Goal: Information Seeking & Learning: Learn about a topic

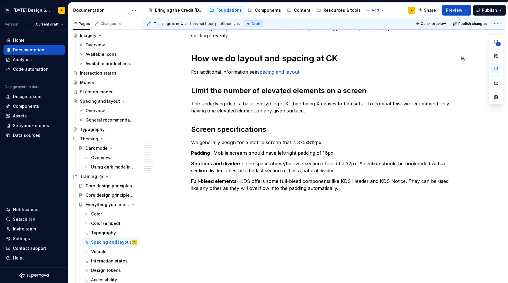
scroll to position [143, 0]
click at [130, 205] on button "Page tree" at bounding box center [133, 205] width 8 height 8
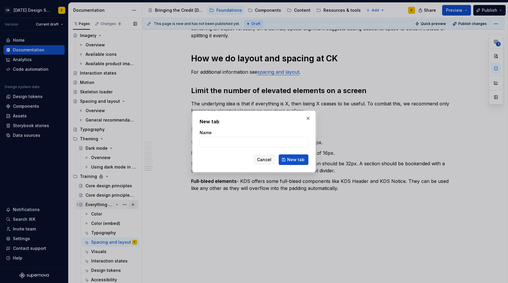
type textarea "*"
type input "TEST"
click at [302, 160] on span "New tab" at bounding box center [295, 160] width 17 height 6
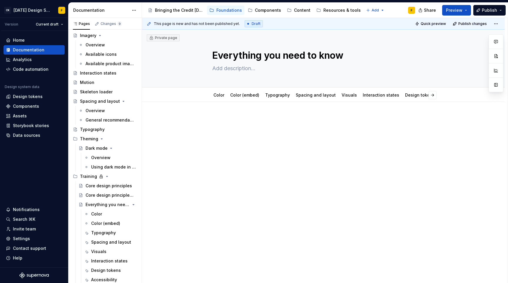
click at [297, 165] on div at bounding box center [323, 166] width 363 height 128
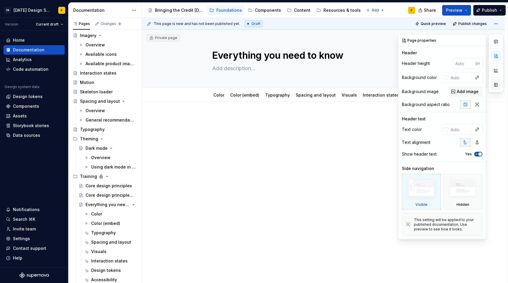
click at [497, 86] on button "button" at bounding box center [496, 85] width 11 height 11
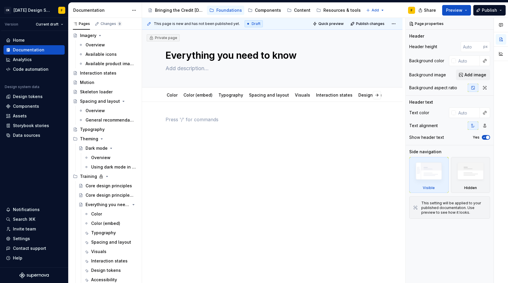
click at [288, 118] on p at bounding box center [272, 119] width 213 height 7
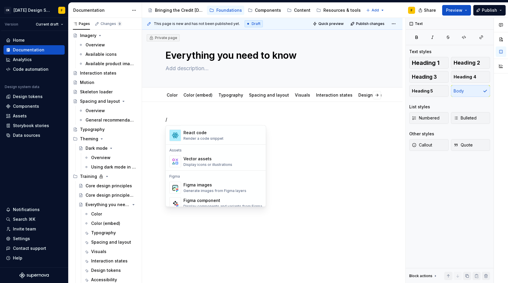
scroll to position [509, 0]
click at [224, 186] on div "Figma images" at bounding box center [214, 184] width 63 height 6
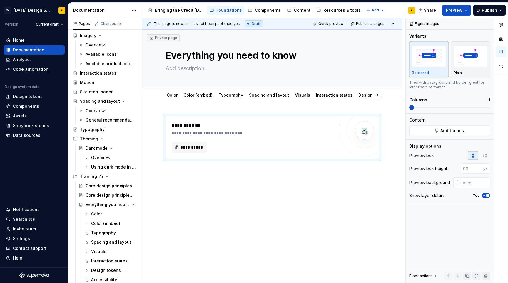
click at [250, 168] on div "**********" at bounding box center [272, 176] width 260 height 149
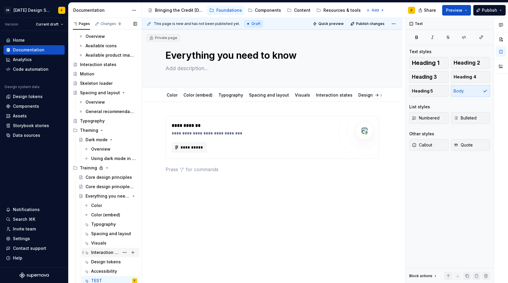
scroll to position [153, 0]
click at [101, 233] on div "Spacing and layout" at bounding box center [105, 233] width 28 height 6
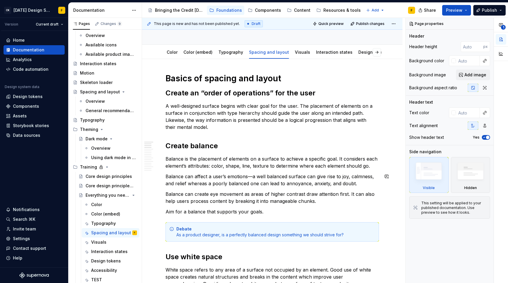
scroll to position [56, 0]
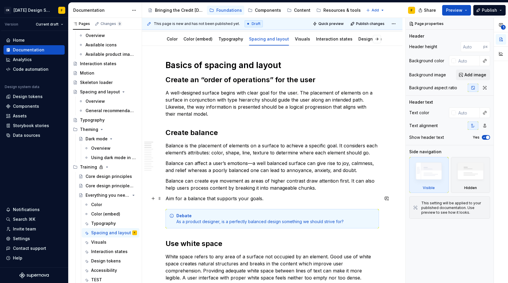
type textarea "*"
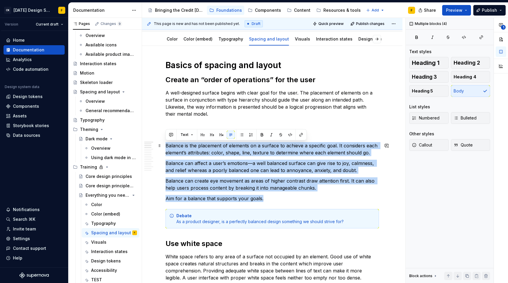
drag, startPoint x: 265, startPoint y: 200, endPoint x: 165, endPoint y: 148, distance: 112.7
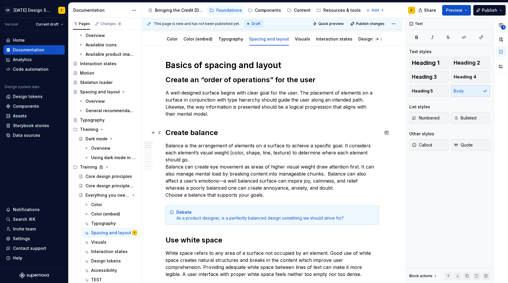
click at [176, 132] on h2 "Create balance" at bounding box center [272, 132] width 213 height 9
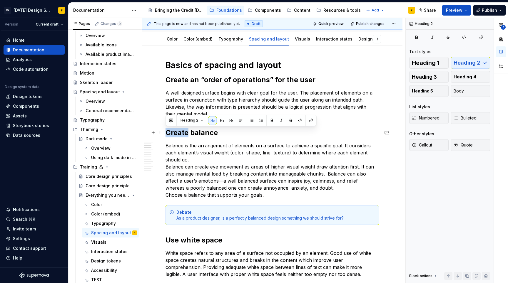
click at [176, 132] on h2 "Create balance" at bounding box center [272, 132] width 213 height 9
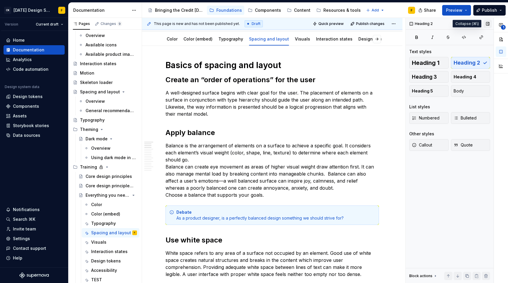
click at [485, 23] on button "button" at bounding box center [488, 24] width 8 height 8
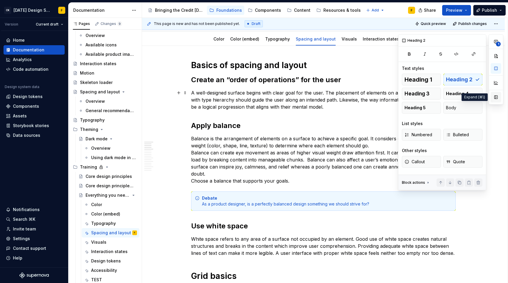
click at [497, 97] on button "button" at bounding box center [496, 97] width 11 height 11
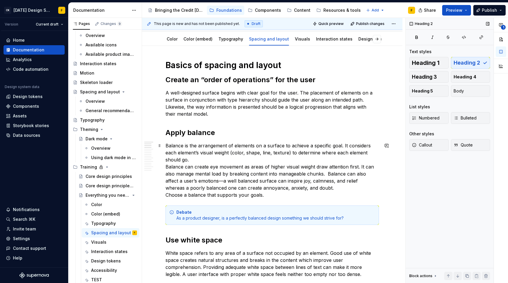
click at [246, 153] on p "Balance is the arrangement of elements on a surface to achieve a specific goal.…" at bounding box center [272, 170] width 213 height 56
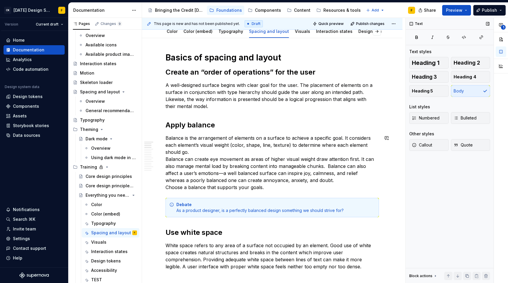
scroll to position [64, 0]
click at [198, 153] on p "Balance is the arrangement of elements on a surface to achieve a specific goal.…" at bounding box center [272, 163] width 213 height 56
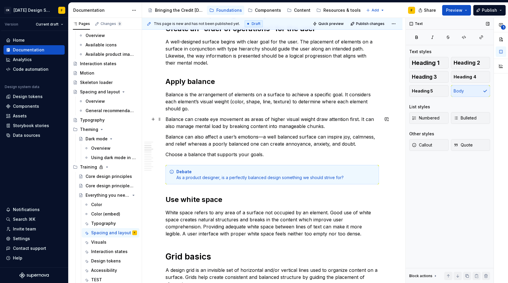
scroll to position [178, 0]
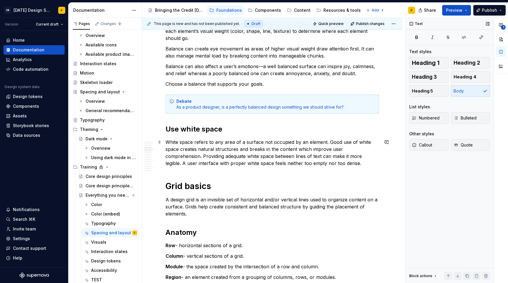
click at [255, 162] on p "White space refers to any area of a surface not occupied by an element. Good us…" at bounding box center [272, 153] width 213 height 28
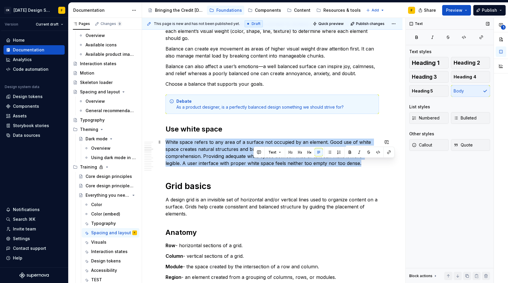
click at [255, 162] on p "White space refers to any area of a surface not occupied by an element. Good us…" at bounding box center [272, 153] width 213 height 28
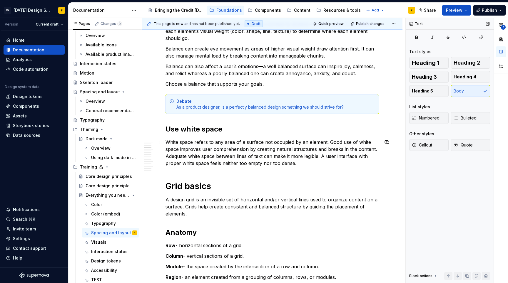
click at [302, 166] on p "White space refers to any area of a surface not occupied by an element. Good us…" at bounding box center [272, 153] width 213 height 28
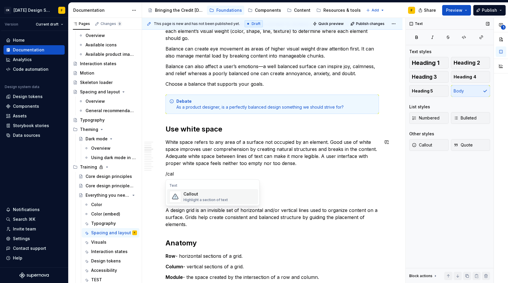
click at [233, 195] on div "Callout Highlight a section of text" at bounding box center [219, 197] width 72 height 12
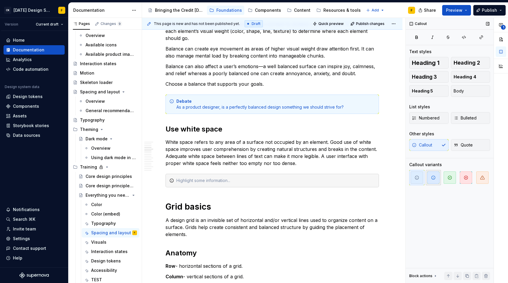
click at [432, 178] on icon "button" at bounding box center [433, 177] width 5 height 5
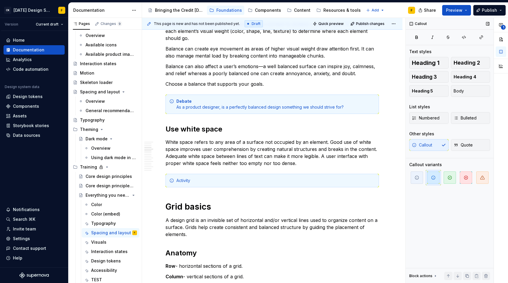
click at [190, 181] on div "Activity" at bounding box center [275, 181] width 199 height 6
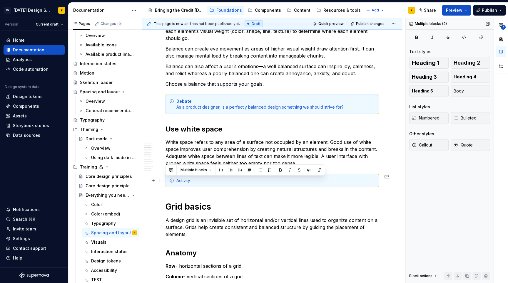
click at [190, 181] on div "Activity" at bounding box center [275, 181] width 199 height 6
click at [195, 180] on div "Activity" at bounding box center [275, 181] width 199 height 6
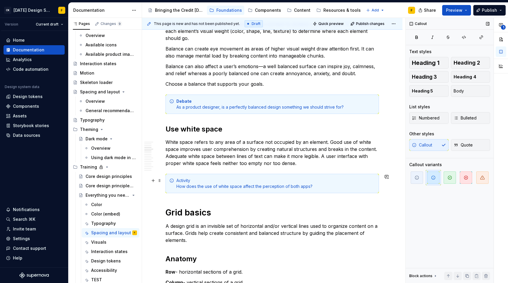
click at [186, 180] on div "Activity How does the use of white space affect the perception of both apps?" at bounding box center [275, 184] width 199 height 12
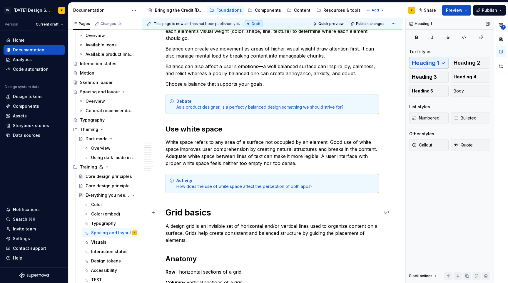
click at [225, 213] on h1 "Grid basics" at bounding box center [272, 213] width 213 height 11
click at [261, 232] on p "A design grid is an invisible set of horizontal and/or vertical lines used to o…" at bounding box center [272, 233] width 213 height 21
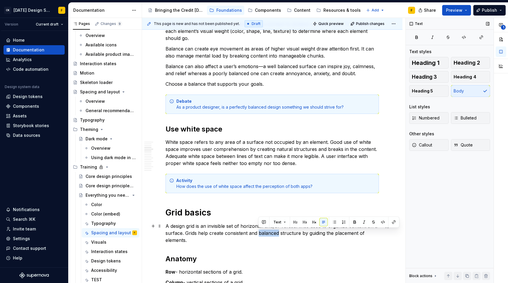
click at [261, 232] on p "A design grid is an invisible set of horizontal and/or vertical lines used to o…" at bounding box center [272, 233] width 213 height 21
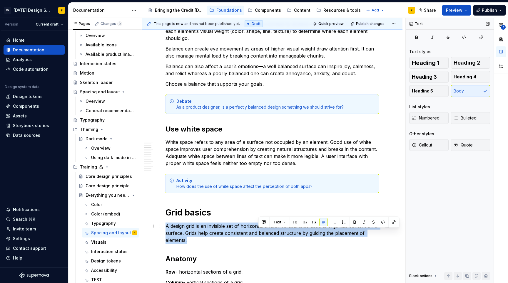
click at [261, 232] on p "A design grid is an invisible set of horizontal and/or vertical lines used to o…" at bounding box center [272, 233] width 213 height 21
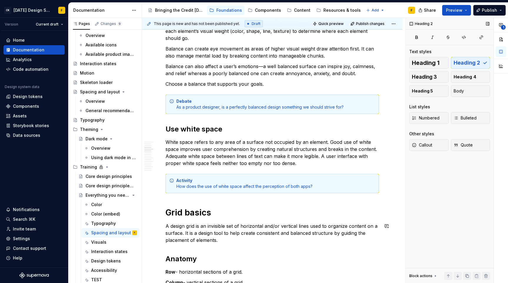
click at [246, 260] on h2 "Anatomy" at bounding box center [272, 259] width 213 height 9
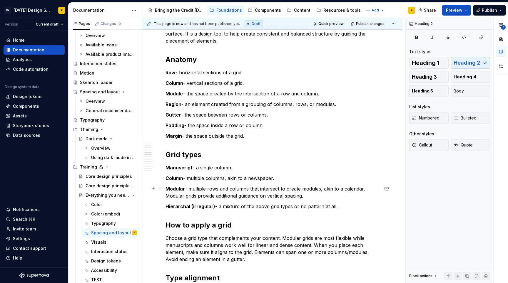
scroll to position [489, 0]
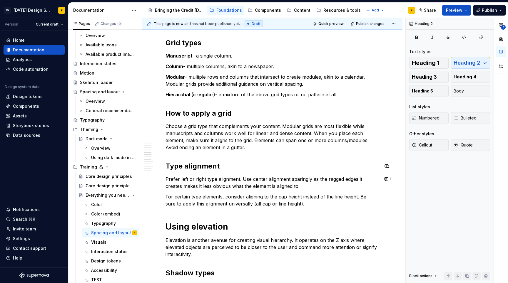
click at [191, 165] on h2 "Type alignment" at bounding box center [272, 166] width 213 height 9
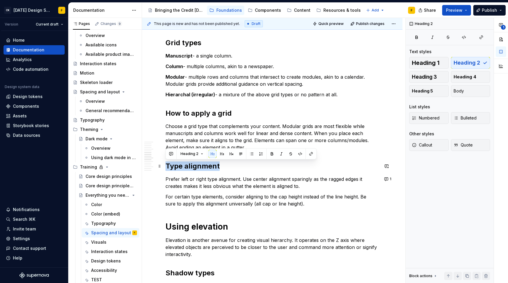
click at [191, 165] on h2 "Type alignment" at bounding box center [272, 166] width 213 height 9
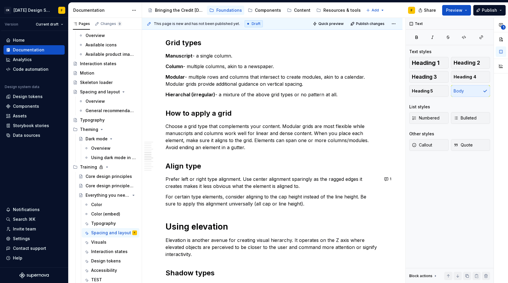
click at [219, 190] on div "Basics of spacing and layout Create an “order of operations” for the user A wel…" at bounding box center [272, 176] width 213 height 1099
click at [263, 208] on div "Basics of spacing and layout Create an “order of operations” for the user A wel…" at bounding box center [272, 176] width 213 height 1099
click at [223, 196] on p "For certain type elements, consider aligning to the cap height instead of the l…" at bounding box center [272, 200] width 213 height 14
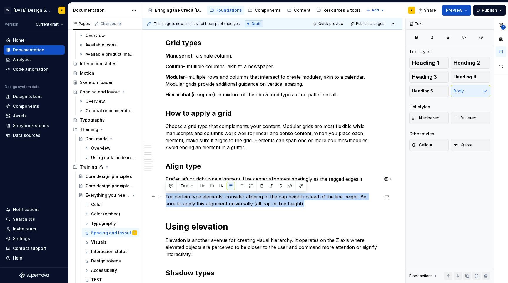
click at [223, 196] on p "For certain type elements, consider aligning to the cap height instead of the l…" at bounding box center [272, 200] width 213 height 14
click at [223, 200] on p "For certain type elements, consider aligning to the cap height instead of the l…" at bounding box center [272, 200] width 213 height 14
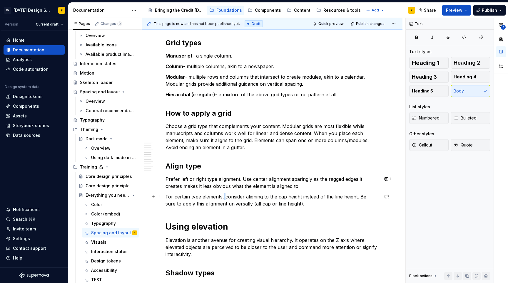
click at [223, 200] on p "For certain type elements, consider aligning to the cap height instead of the l…" at bounding box center [272, 200] width 213 height 14
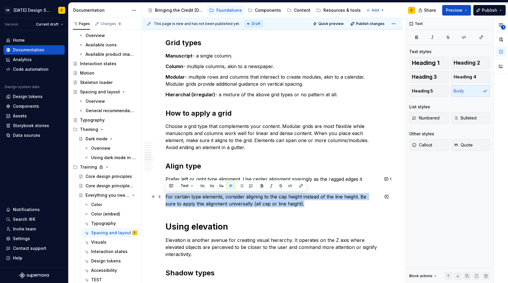
click at [223, 200] on p "For certain type elements, consider aligning to the cap height instead of the l…" at bounding box center [272, 200] width 213 height 14
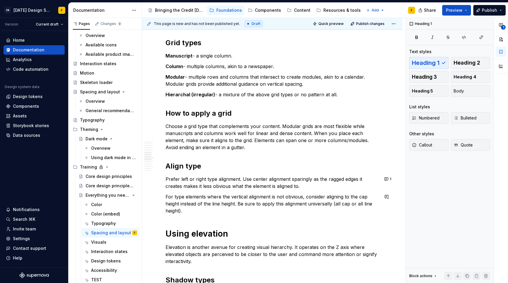
click at [255, 228] on div "Basics of spacing and layout Create an “order of operations” for the user A wel…" at bounding box center [272, 180] width 213 height 1106
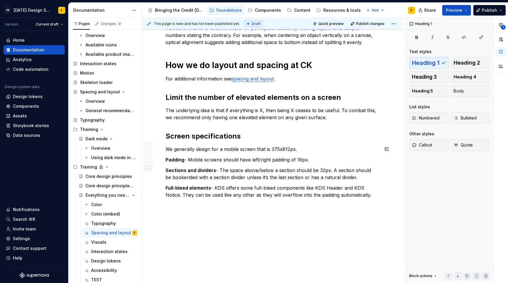
scroll to position [1031, 0]
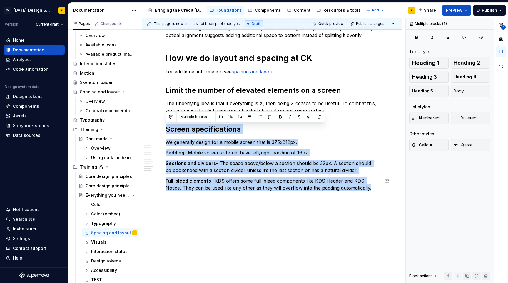
drag, startPoint x: 166, startPoint y: 129, endPoint x: 373, endPoint y: 188, distance: 214.8
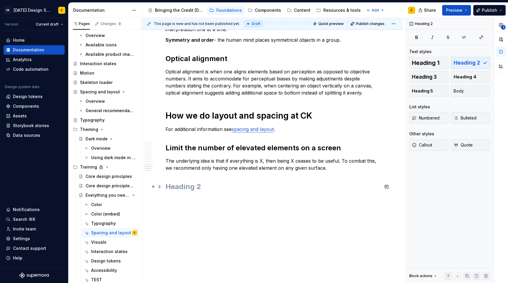
scroll to position [973, 0]
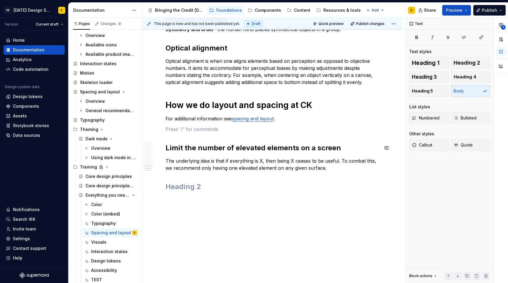
scroll to position [1031, 0]
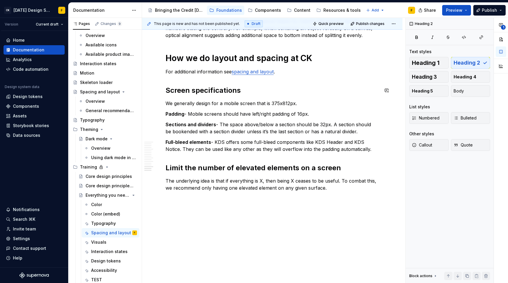
click at [186, 89] on h2 "Screen specifications" at bounding box center [272, 90] width 213 height 9
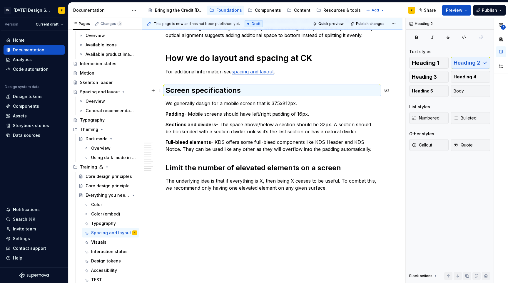
click at [186, 89] on h2 "Screen specifications" at bounding box center [272, 90] width 213 height 9
click at [313, 215] on div "This page is new and has not been published yet. Draft Quick preview Publish ch…" at bounding box center [273, 151] width 263 height 266
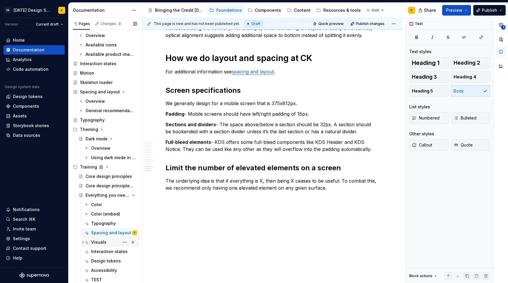
click at [102, 242] on div "Visuals" at bounding box center [98, 243] width 15 height 6
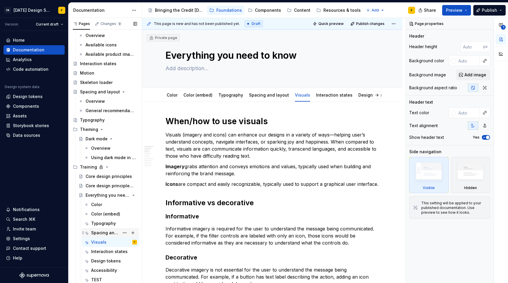
click at [102, 233] on div "Spacing and layout" at bounding box center [105, 233] width 28 height 6
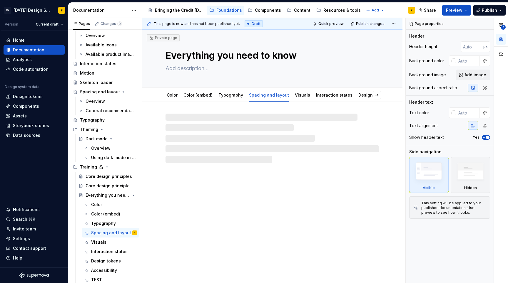
type textarea "*"
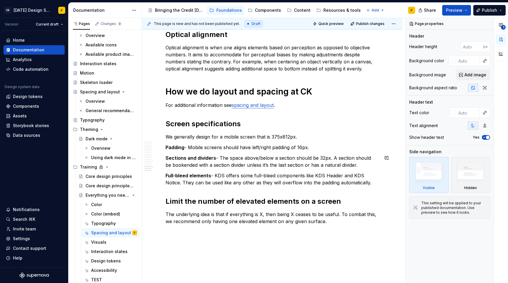
scroll to position [1031, 0]
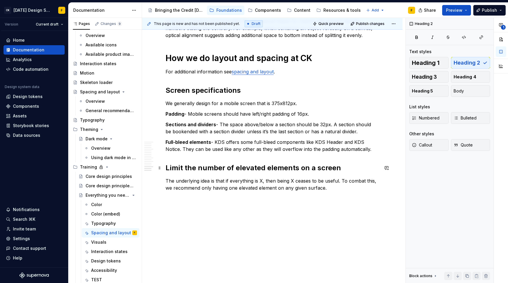
click at [310, 165] on h2 "Limit the number of elevated elements on a screen" at bounding box center [272, 167] width 213 height 9
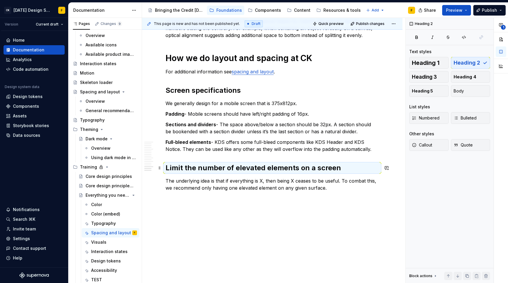
click at [310, 166] on h2 "Limit the number of elevated elements on a screen" at bounding box center [272, 167] width 213 height 9
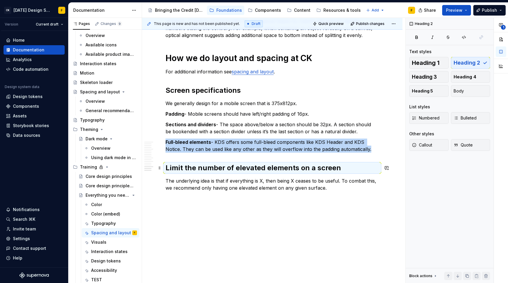
click at [302, 169] on h2 "Limit the number of elevated elements on a screen" at bounding box center [272, 167] width 213 height 9
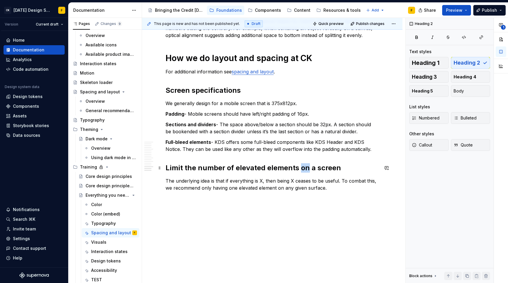
click at [302, 169] on h2 "Limit the number of elevated elements on a screen" at bounding box center [272, 167] width 213 height 9
click at [299, 168] on h2 "Limit the number of elevated elements on a screen" at bounding box center [272, 167] width 213 height 9
drag, startPoint x: 299, startPoint y: 168, endPoint x: 312, endPoint y: 166, distance: 13.6
click at [312, 166] on h2 "Limit the number of elevated elements on a screen" at bounding box center [272, 167] width 213 height 9
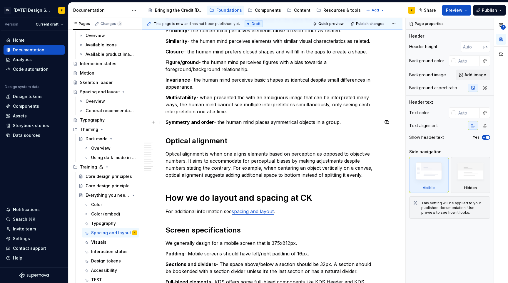
scroll to position [888, 0]
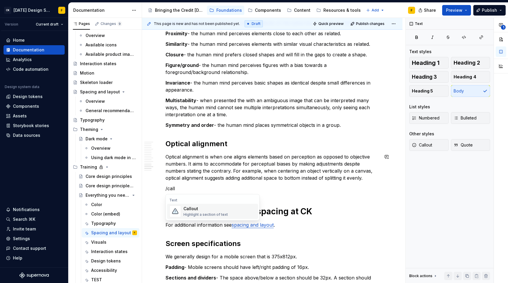
click at [219, 213] on div "Highlight a section of text" at bounding box center [205, 215] width 44 height 5
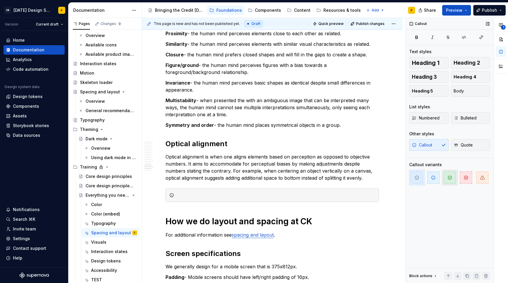
click at [450, 178] on icon "button" at bounding box center [449, 177] width 5 height 5
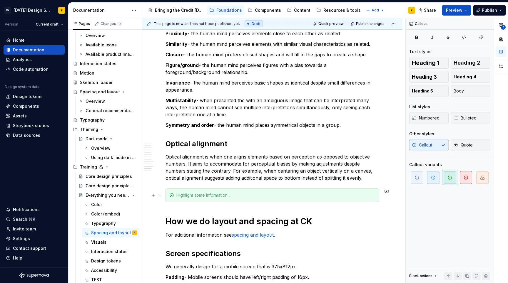
click at [200, 197] on div at bounding box center [275, 196] width 199 height 6
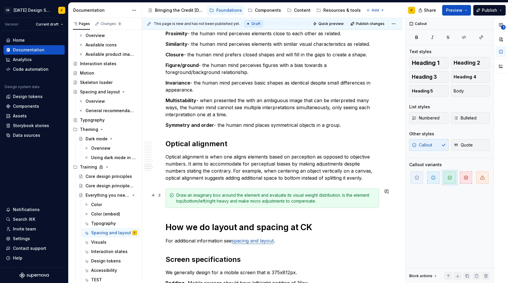
click at [177, 194] on div "Draw an imaginary box around the element and evaluate its visual weight distrib…" at bounding box center [275, 199] width 199 height 12
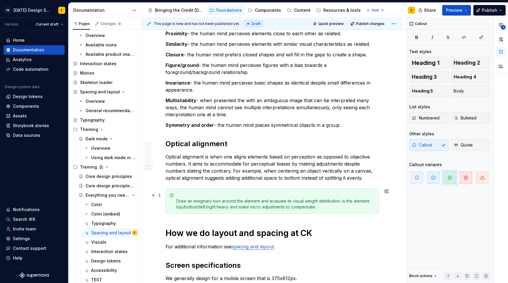
click at [191, 196] on div "Draw an imaginary box around the element and evaluate its visual weight distrib…" at bounding box center [275, 202] width 199 height 18
click at [182, 196] on div "Focus on Draw an imaginary box around the element and evaluate its visual weigh…" at bounding box center [275, 202] width 199 height 18
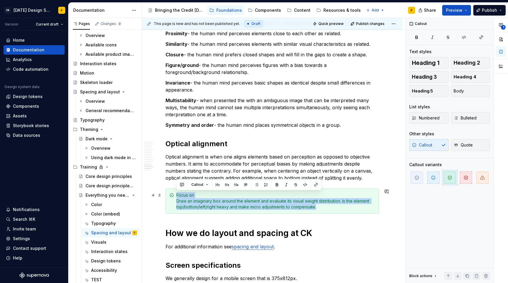
click at [182, 196] on div "Focus on Draw an imaginary box around the element and evaluate its visual weigh…" at bounding box center [275, 202] width 199 height 18
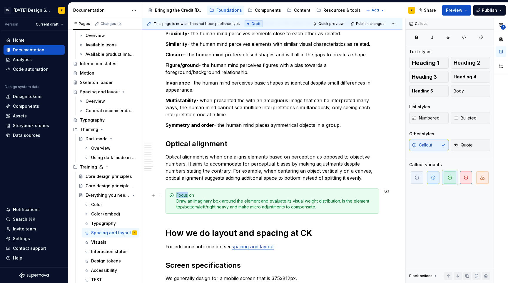
click at [182, 196] on div "Focus on Draw an imaginary box around the element and evaluate its visual weigh…" at bounding box center [275, 202] width 199 height 18
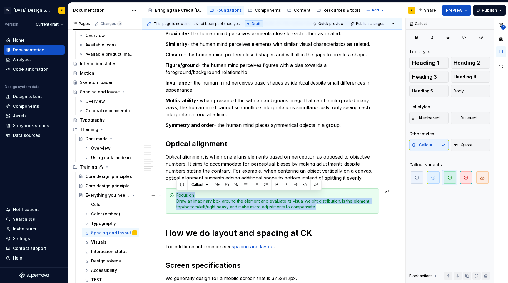
click at [182, 196] on div "Focus on Draw an imaginary box around the element and evaluate its visual weigh…" at bounding box center [275, 202] width 199 height 18
click at [196, 196] on div "Focus on Draw an imaginary box around the element and evaluate its visual weigh…" at bounding box center [275, 202] width 199 height 18
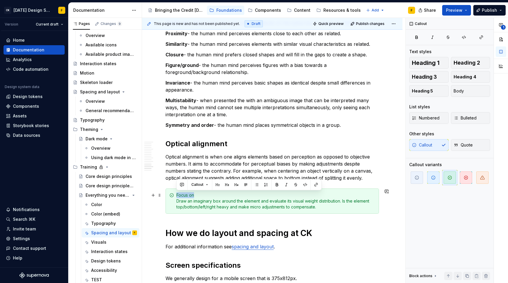
drag, startPoint x: 196, startPoint y: 194, endPoint x: 177, endPoint y: 194, distance: 19.1
click at [177, 194] on div "Focus on Draw an imaginary box around the element and evaluate its visual weigh…" at bounding box center [275, 202] width 199 height 18
click at [235, 202] on div "Focus on Draw an imaginary box around the element and evaluate its visual weigh…" at bounding box center [275, 202] width 199 height 18
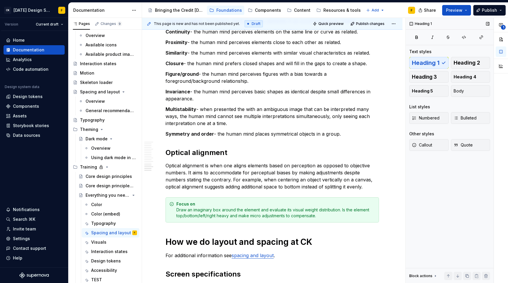
scroll to position [868, 0]
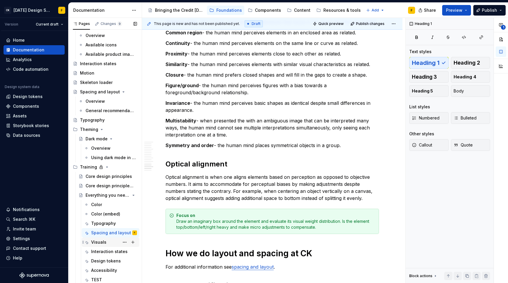
click at [96, 242] on div "Visuals" at bounding box center [98, 243] width 15 height 6
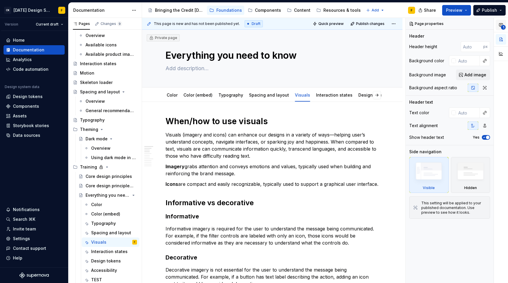
type textarea "*"
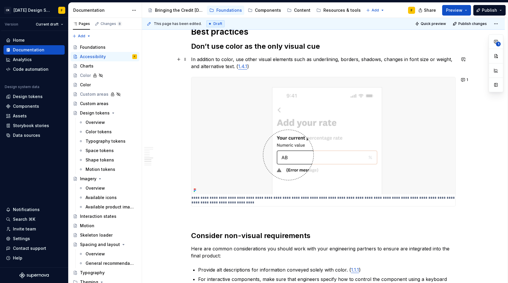
scroll to position [425, 0]
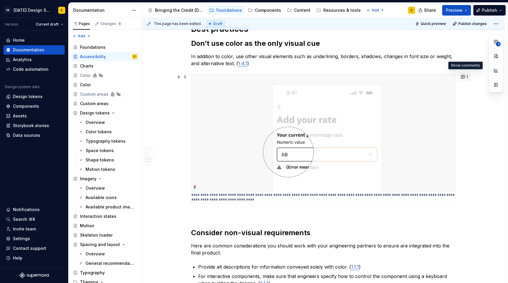
click at [462, 78] on button "1" at bounding box center [464, 77] width 11 height 8
type textarea "*"
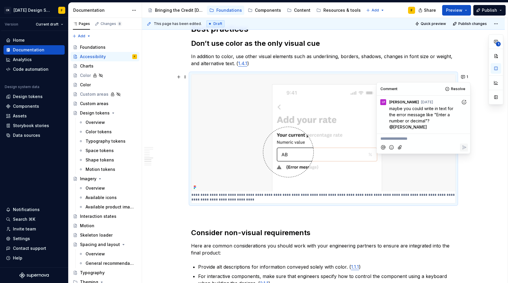
click at [463, 102] on icon "Add reaction" at bounding box center [463, 102] width 1 height 1
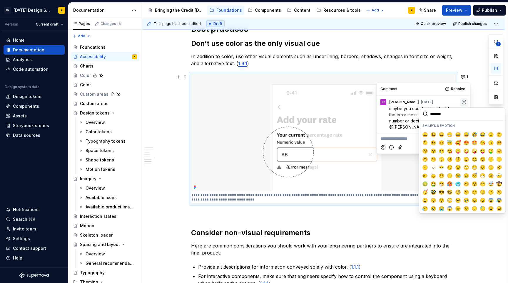
type input "*"
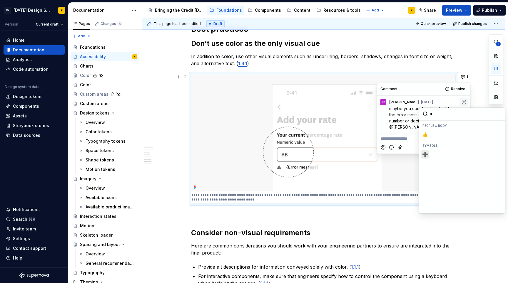
click at [426, 154] on span "➕️" at bounding box center [425, 155] width 5 height 6
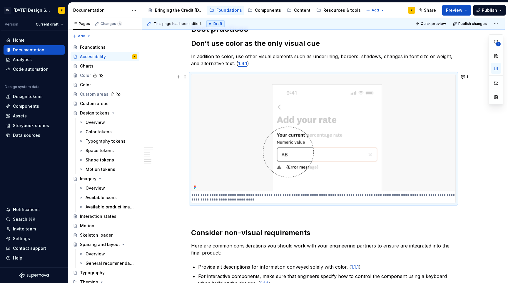
click at [482, 146] on div "Usable for everyone It’s important that Credit Karma products are usable and us…" at bounding box center [323, 213] width 363 height 1060
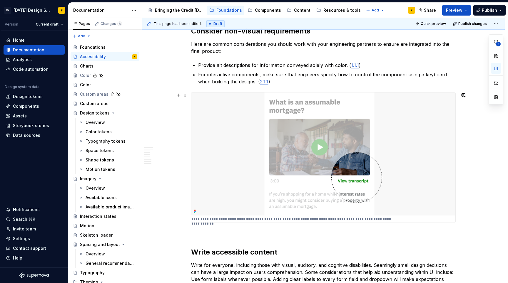
scroll to position [626, 0]
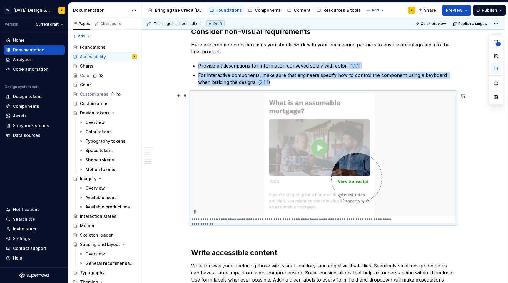
click at [415, 146] on img at bounding box center [323, 154] width 264 height 123
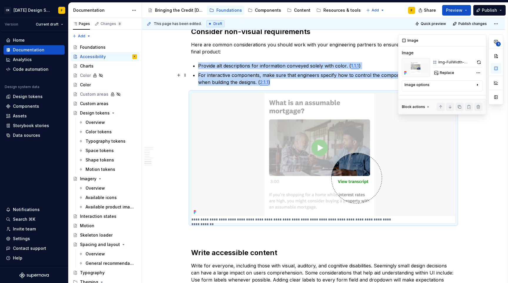
click at [474, 85] on div "Image options" at bounding box center [440, 86] width 71 height 7
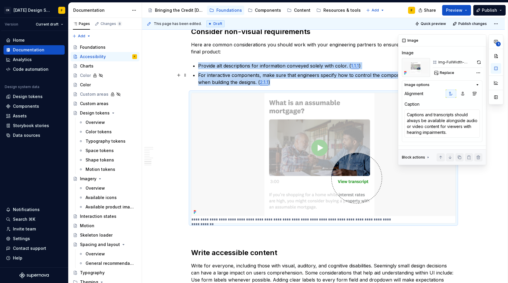
click at [474, 85] on div "Image options" at bounding box center [440, 85] width 71 height 5
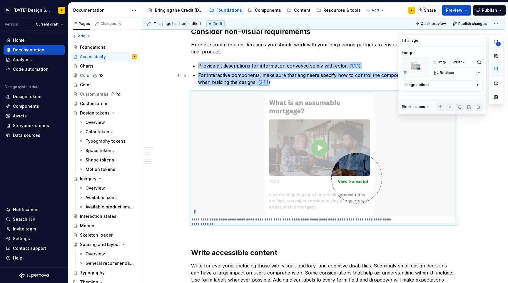
type textarea "*"
